Goal: Find specific page/section

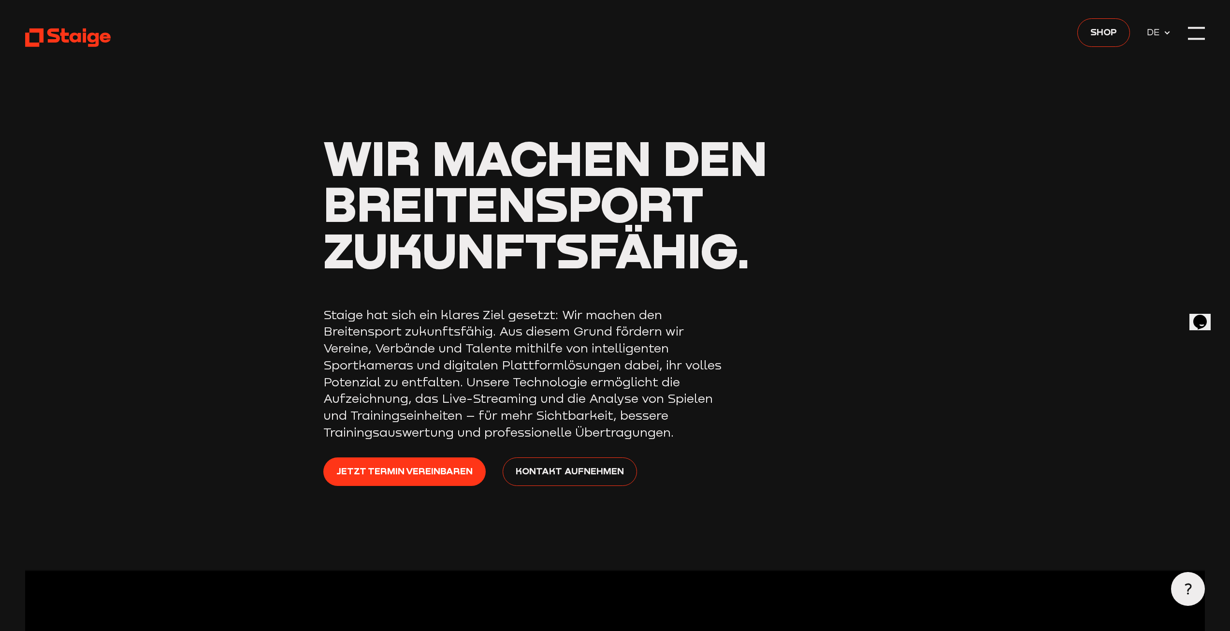
click at [1167, 34] on use at bounding box center [1167, 32] width 5 height 3
click at [1167, 34] on icon at bounding box center [1167, 33] width 8 height 8
click at [1197, 24] on header "Wir machen den Breitensport zukunftsfähig. Staige hat sich ein klares Ziel gese…" at bounding box center [615, 284] width 1180 height 569
click at [1193, 30] on div at bounding box center [1196, 33] width 17 height 17
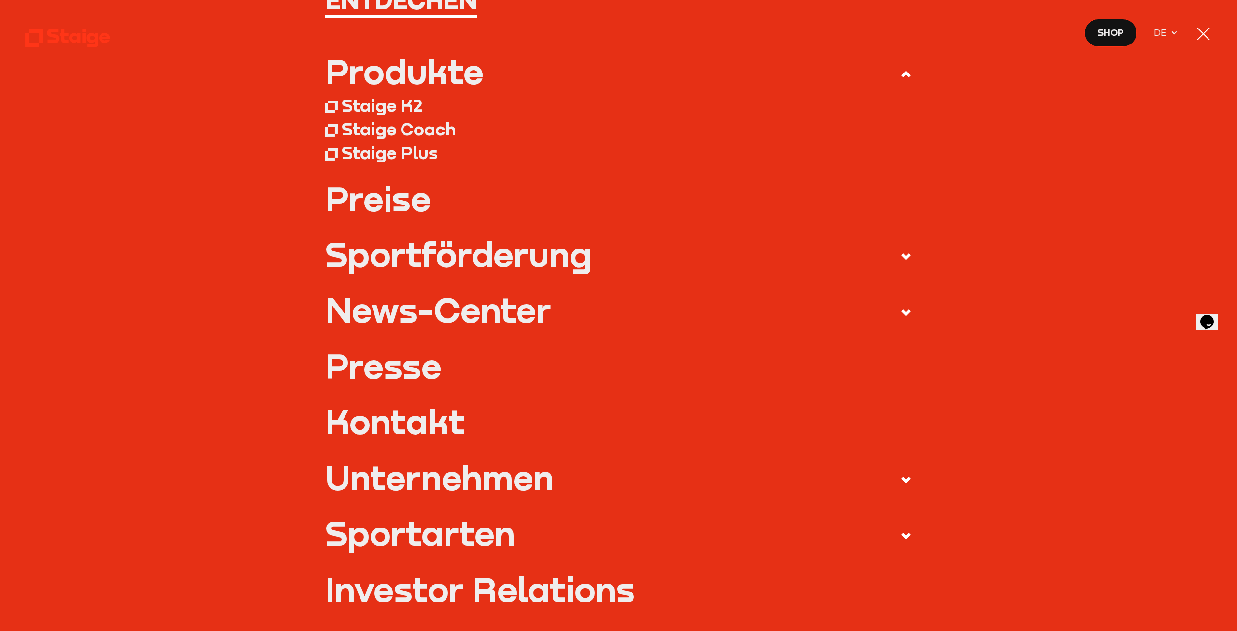
scroll to position [193, 0]
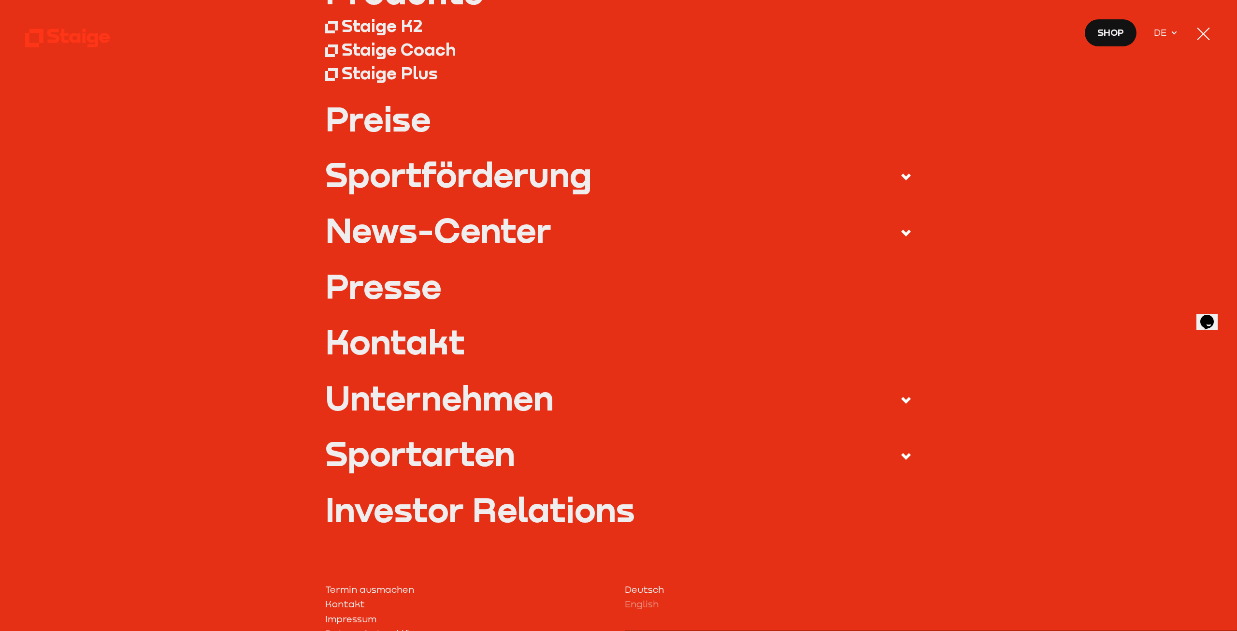
click at [379, 462] on div "Sportarten" at bounding box center [420, 453] width 190 height 34
click at [0, 0] on input "Sportarten" at bounding box center [0, 0] width 0 height 0
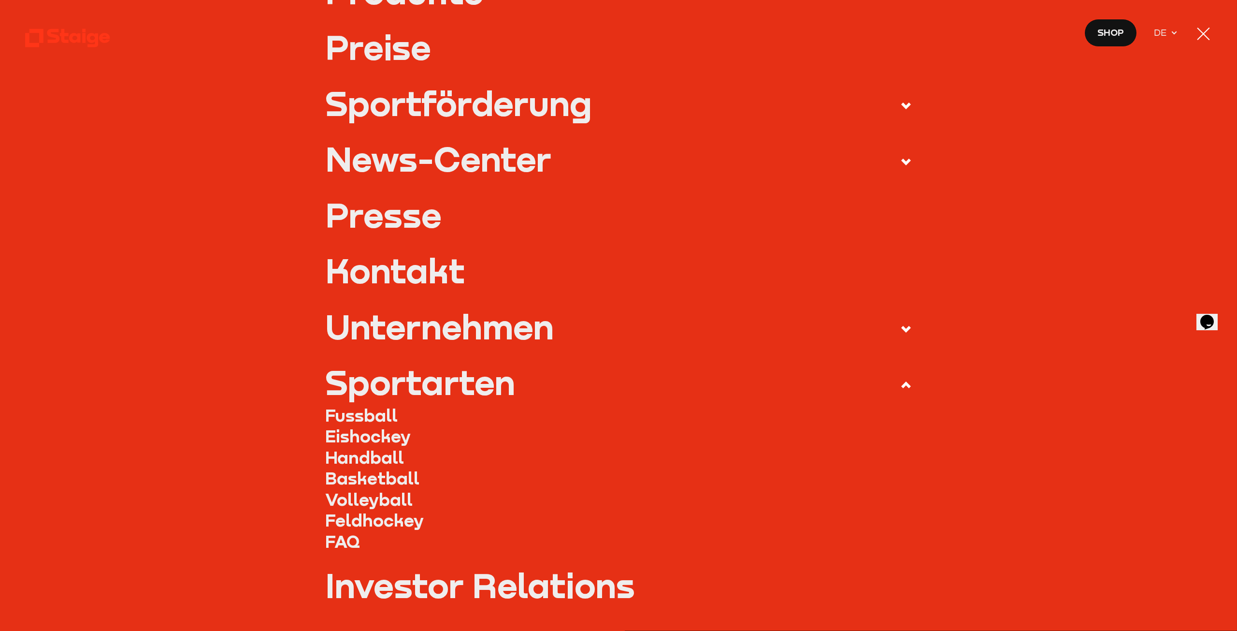
click at [346, 438] on link "Eishockey" at bounding box center [618, 435] width 587 height 21
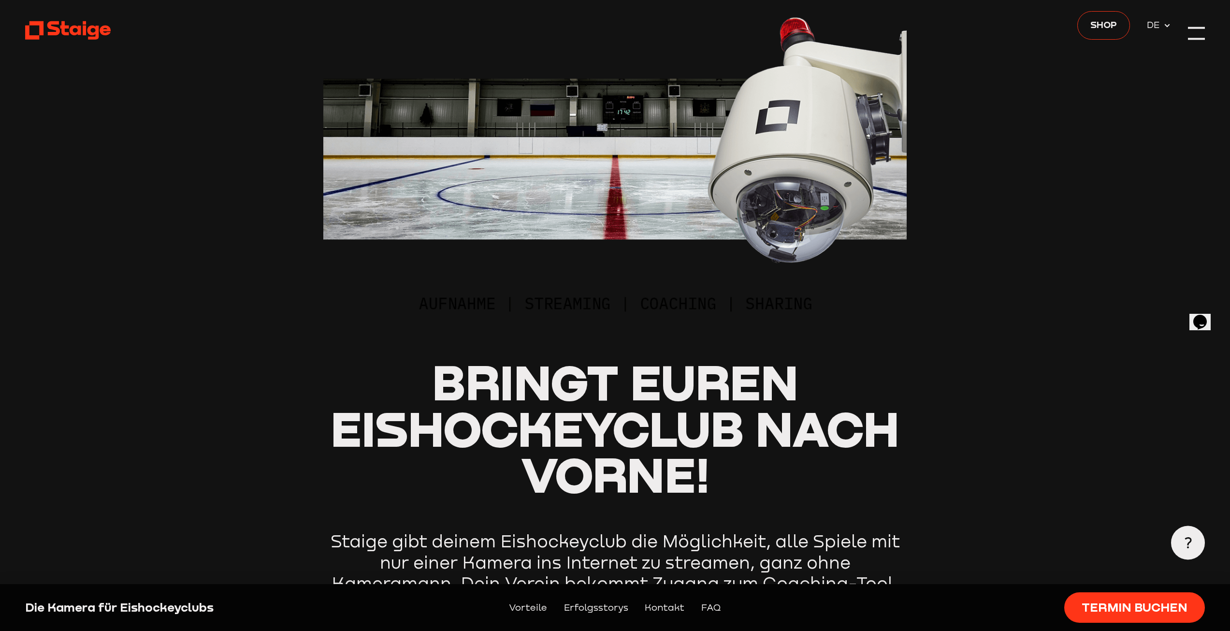
scroll to position [145, 0]
